Goal: Transaction & Acquisition: Obtain resource

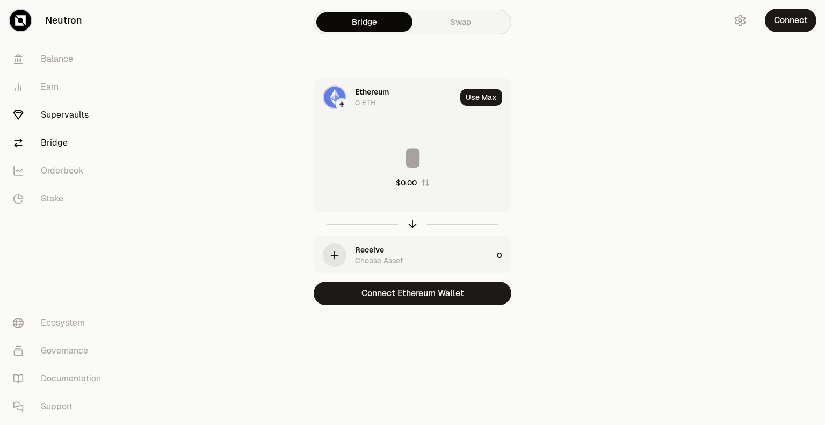
click at [52, 109] on link "Supervaults" at bounding box center [60, 115] width 112 height 28
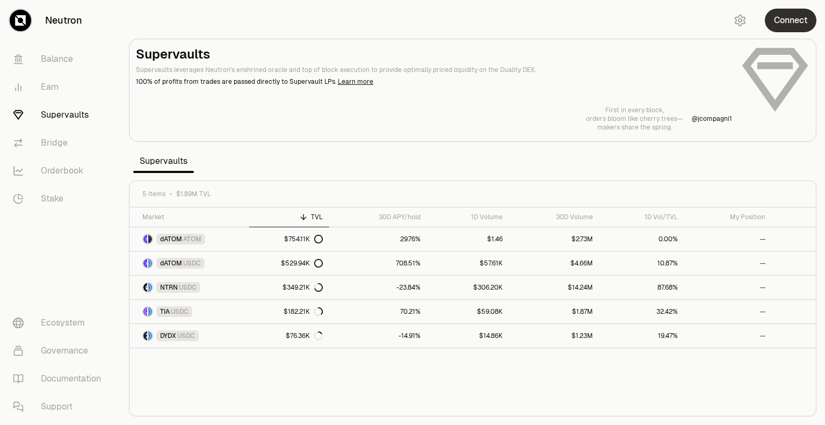
click at [799, 21] on button "Connect" at bounding box center [791, 21] width 52 height 24
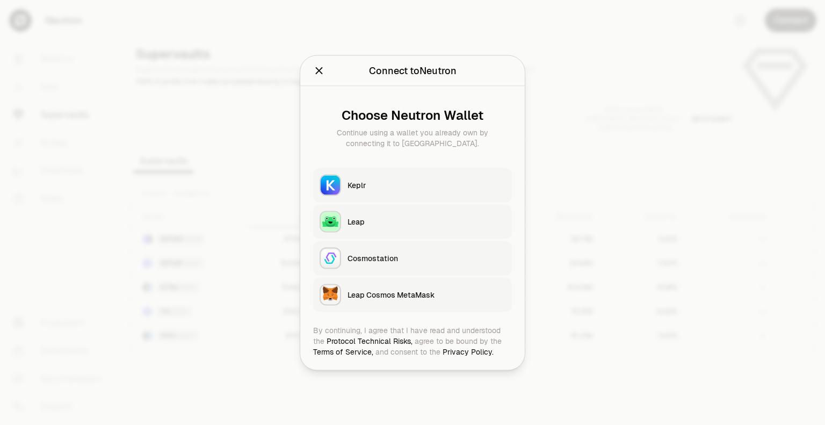
click at [483, 178] on button "Keplr" at bounding box center [412, 185] width 199 height 34
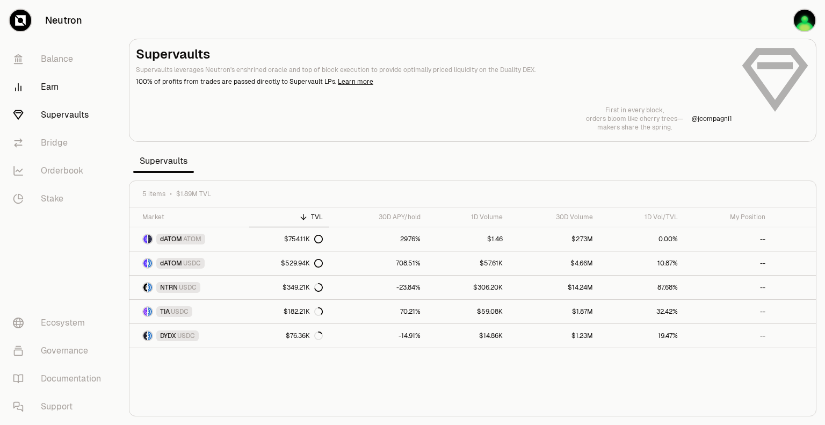
click at [46, 86] on link "Earn" at bounding box center [60, 87] width 112 height 28
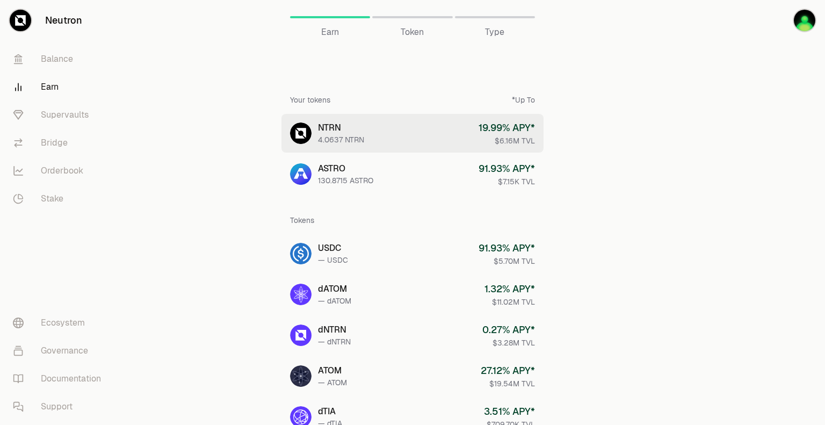
click at [313, 124] on link "NTRN 4.0637 NTRN 19.99 % APY* $6.16M TVL" at bounding box center [412, 133] width 262 height 39
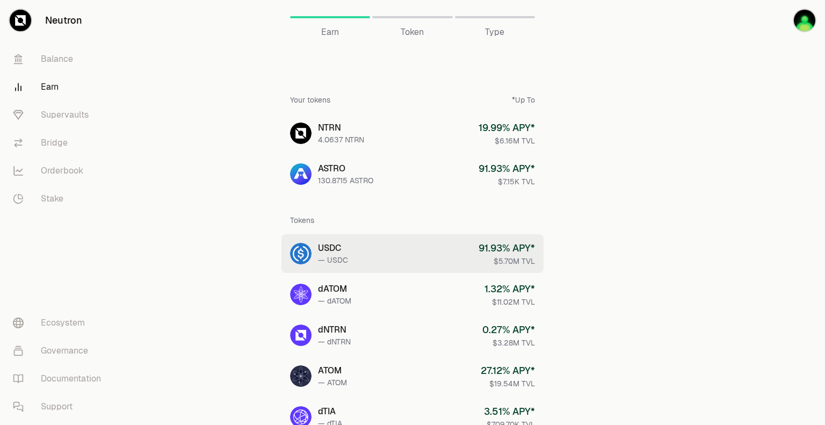
click at [350, 236] on link "USDC — USDC 91.93 % APY* $5.70M TVL" at bounding box center [412, 253] width 262 height 39
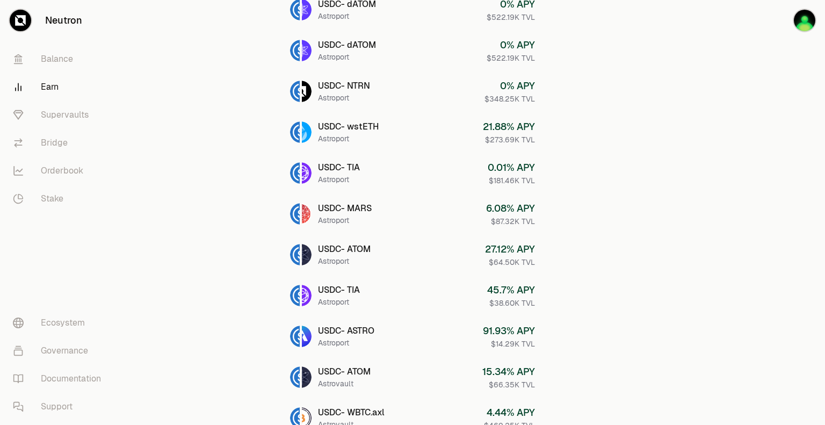
scroll to position [279, 0]
click at [70, 55] on link "Balance" at bounding box center [60, 59] width 112 height 28
